Goal: Information Seeking & Learning: Understand process/instructions

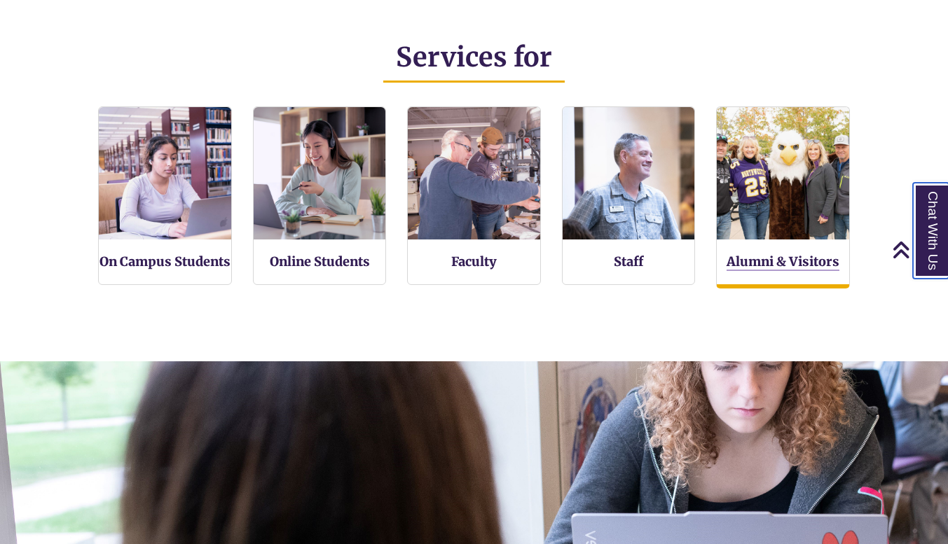
scroll to position [291, 948]
click at [755, 261] on link "Alumni & Visitors" at bounding box center [782, 263] width 113 height 18
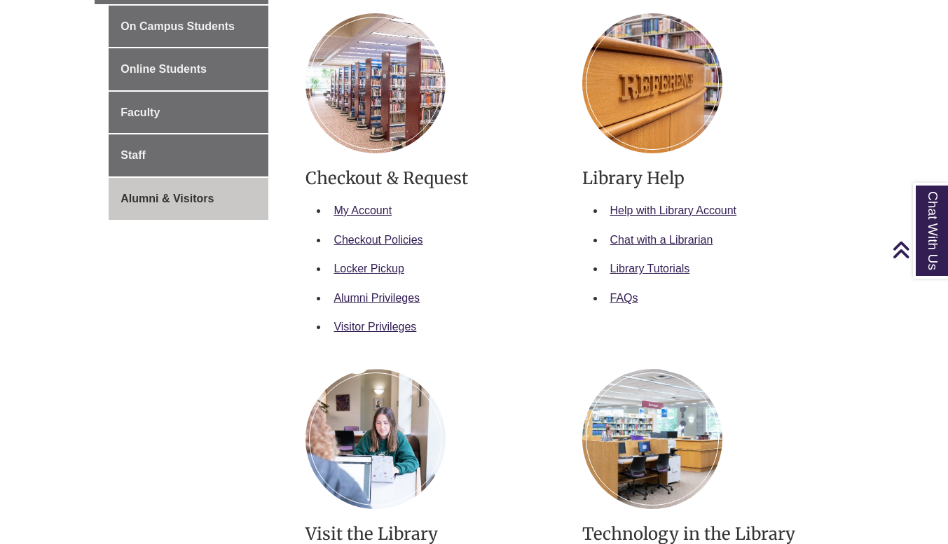
scroll to position [286, 0]
click at [400, 237] on link "Checkout Policies" at bounding box center [377, 239] width 89 height 12
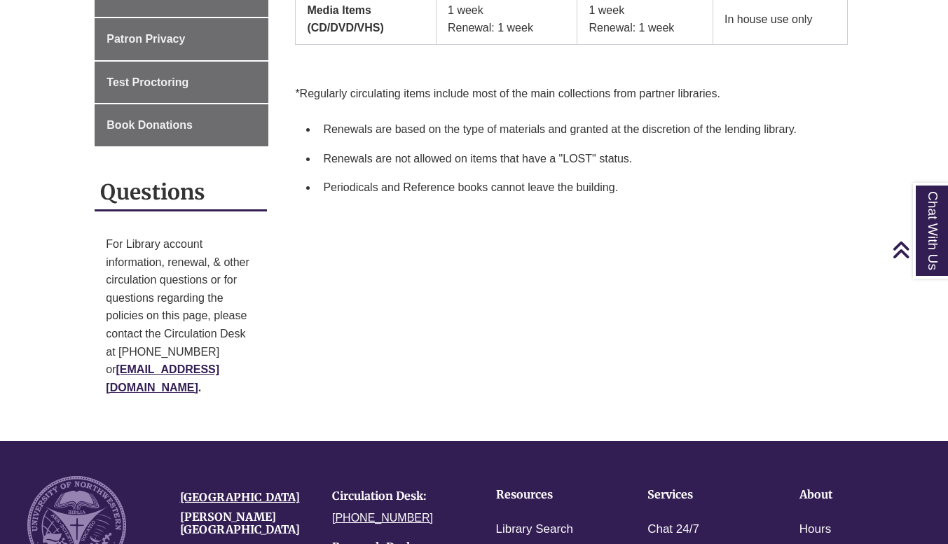
scroll to position [482, 0]
